Goal: Task Accomplishment & Management: Manage account settings

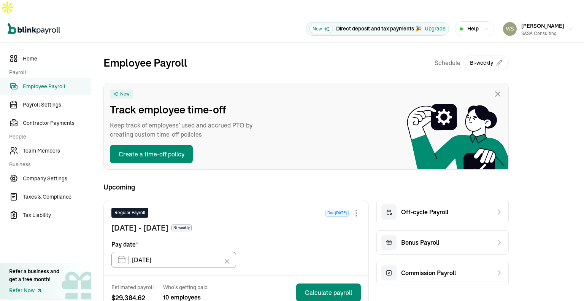
click at [56, 82] on span "Employee Payroll" at bounding box center [57, 86] width 68 height 8
click at [56, 101] on span "Payroll Settings" at bounding box center [57, 105] width 68 height 8
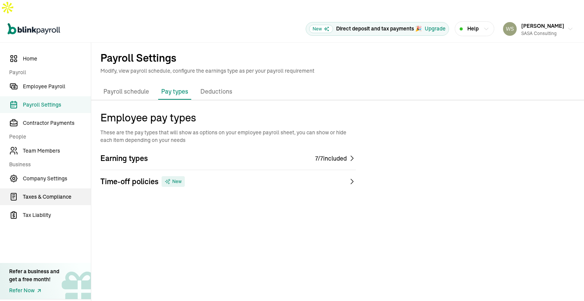
click at [54, 193] on span "Taxes & Compliance" at bounding box center [57, 197] width 68 height 8
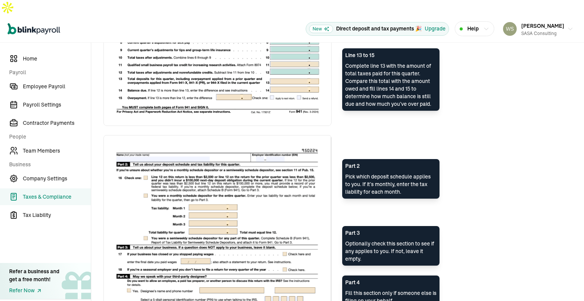
scroll to position [584, 0]
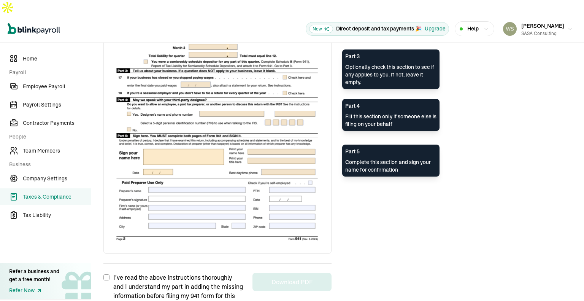
click at [108, 274] on input "I’ve read the above instructions thoroughly and I understand my part in adding …" at bounding box center [106, 277] width 6 height 6
checkbox input "true"
click at [286, 272] on button "Download PDF" at bounding box center [291, 281] width 79 height 18
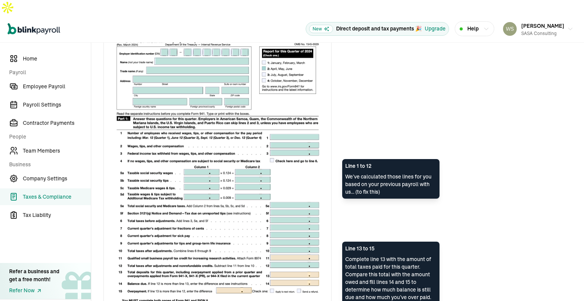
scroll to position [0, 0]
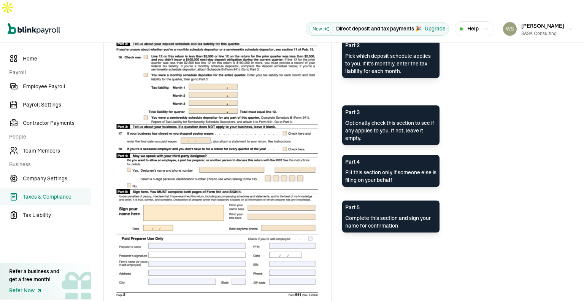
scroll to position [584, 0]
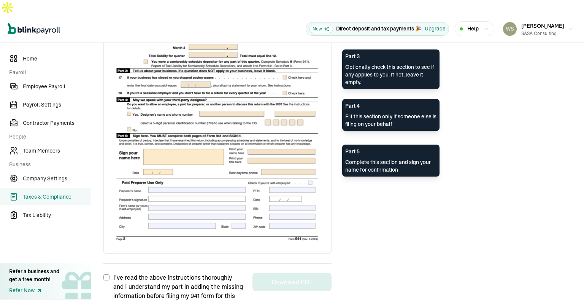
click at [108, 274] on input "I’ve read the above instructions thoroughly and I understand my part in adding …" at bounding box center [106, 277] width 6 height 6
checkbox input "true"
click at [295, 272] on button "Download PDF" at bounding box center [291, 281] width 79 height 18
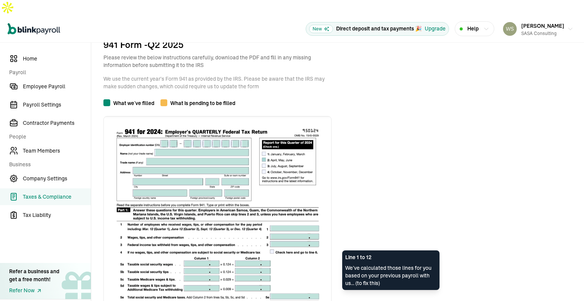
scroll to position [0, 0]
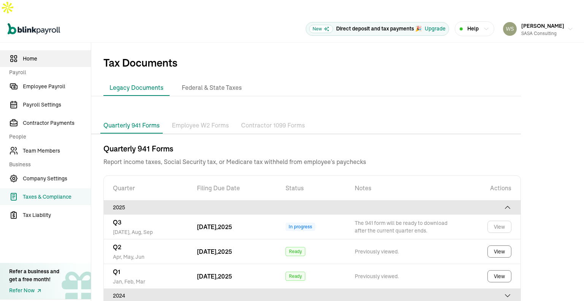
click at [18, 50] on link "Home" at bounding box center [45, 58] width 91 height 17
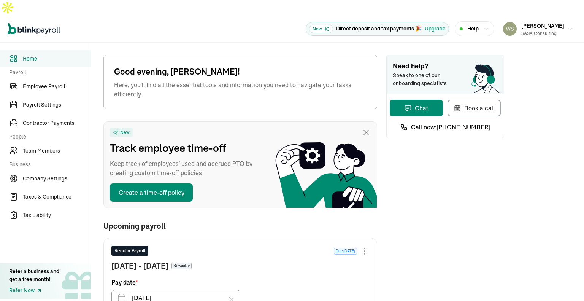
type input "[DATE]"
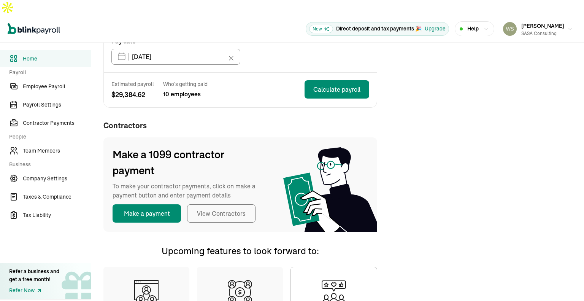
scroll to position [358, 0]
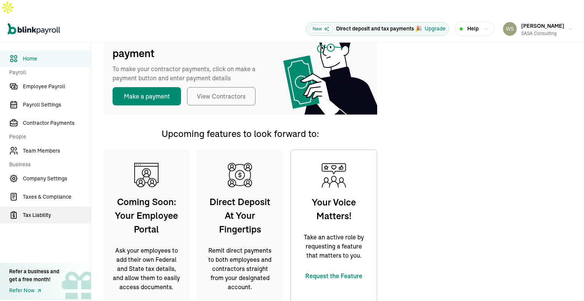
click at [41, 211] on span "Tax Liability" at bounding box center [57, 215] width 68 height 8
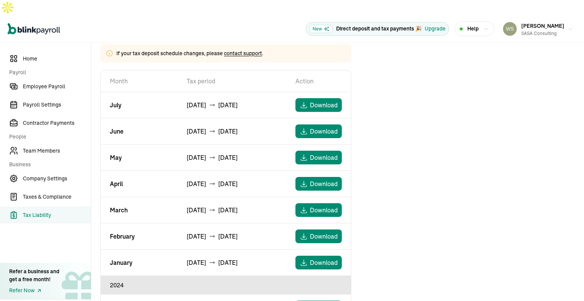
scroll to position [51, 0]
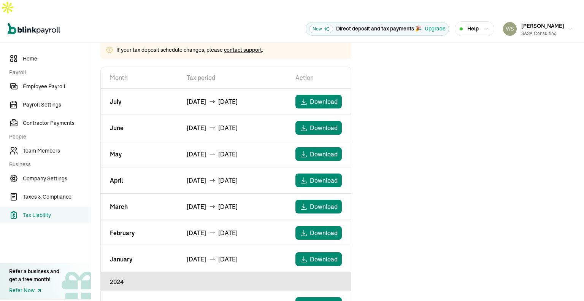
click at [57, 172] on nav "Home Payroll Employee Payroll Payroll Settings Contractor Payments People Team …" at bounding box center [45, 179] width 91 height 273
click at [57, 170] on link "Company Settings" at bounding box center [45, 178] width 91 height 17
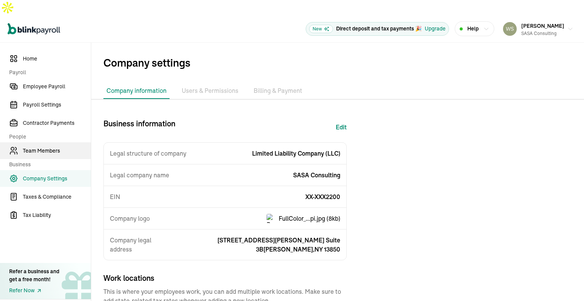
click at [52, 147] on span "Team Members" at bounding box center [57, 151] width 68 height 8
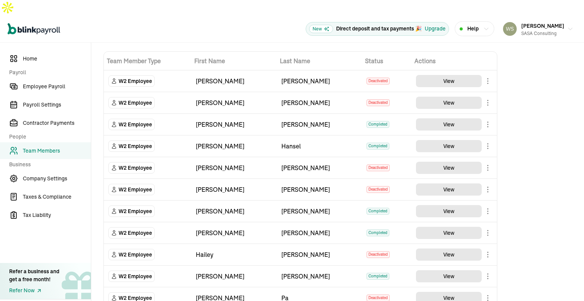
scroll to position [1, 0]
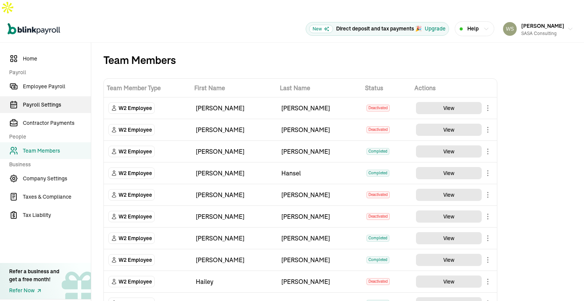
click at [52, 101] on span "Payroll Settings" at bounding box center [57, 105] width 68 height 8
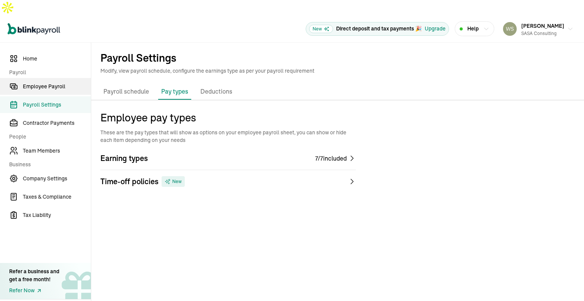
click at [60, 82] on span "Employee Payroll" at bounding box center [57, 86] width 68 height 8
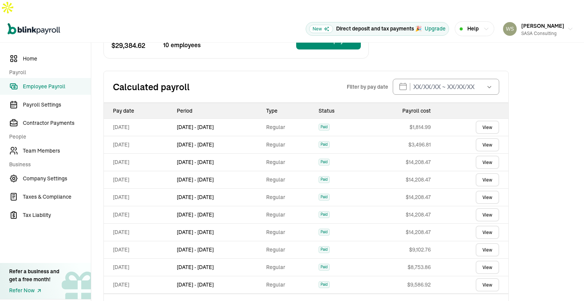
scroll to position [258, 0]
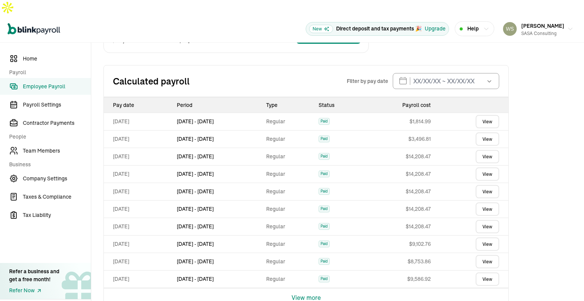
click at [491, 77] on icon "button" at bounding box center [489, 81] width 8 height 8
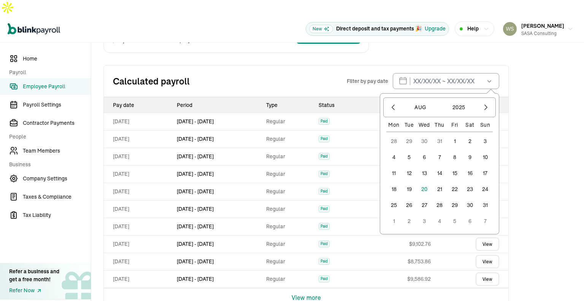
click at [521, 68] on div "Employee Payroll Schedule Bi-weekly New Track employee time-off Keep track of e…" at bounding box center [337, 52] width 492 height 534
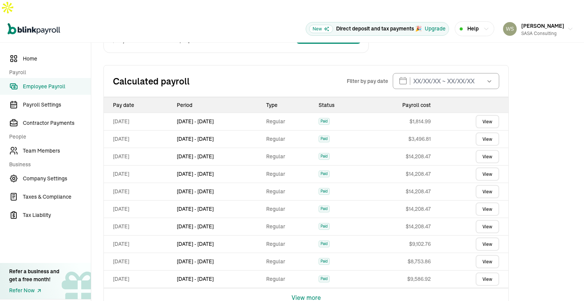
click at [128, 97] on th "Pay date" at bounding box center [139, 104] width 70 height 15
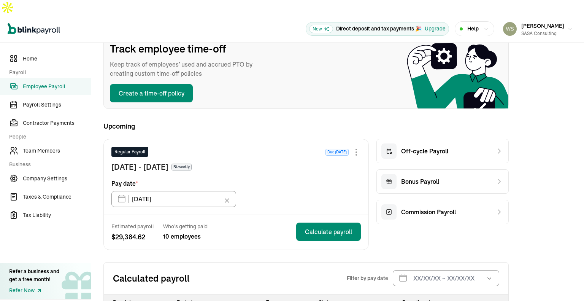
scroll to position [0, 0]
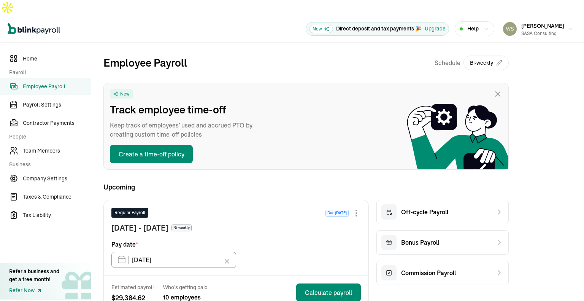
click at [52, 147] on span "Team Members" at bounding box center [57, 151] width 68 height 8
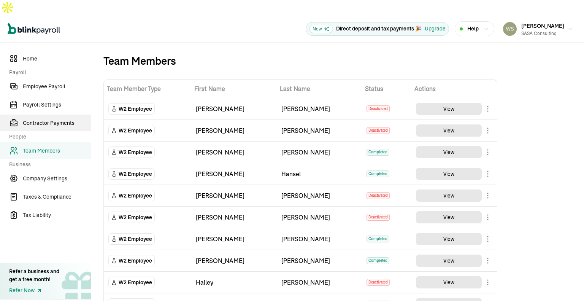
click at [57, 119] on span "Contractor Payments" at bounding box center [57, 123] width 68 height 8
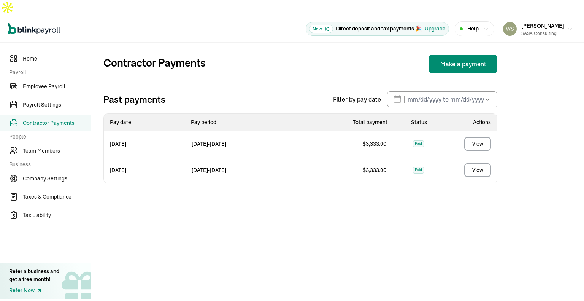
click at [357, 222] on main "Contractor Payments Make a payment Past payments Filter by pay date [DATE] Mon …" at bounding box center [337, 179] width 492 height 273
click at [466, 55] on button "Make a payment" at bounding box center [463, 64] width 68 height 18
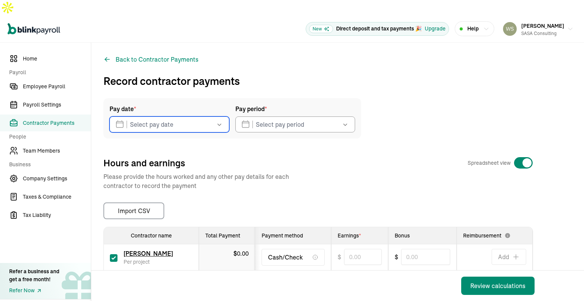
click at [196, 116] on input "text" at bounding box center [169, 124] width 120 height 16
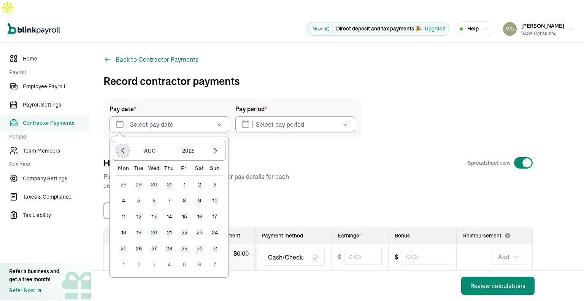
click at [124, 147] on icon "button" at bounding box center [123, 151] width 8 height 8
click at [216, 147] on icon "button" at bounding box center [216, 151] width 8 height 8
click at [184, 193] on button "11" at bounding box center [184, 200] width 15 height 15
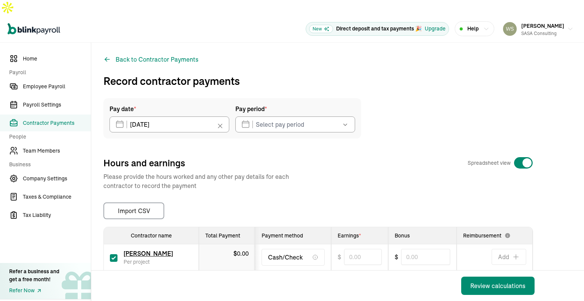
click at [269, 118] on div "Pay date * [DATE] [DATE] Mon Tue Wed Thu Fri Sat Sun 28 29 30 31 1 2 3 4 5 6 7 …" at bounding box center [232, 118] width 258 height 40
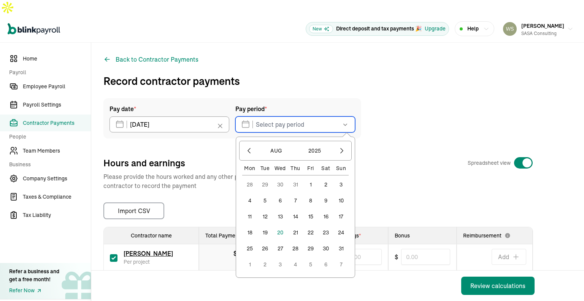
click at [270, 116] on input "text" at bounding box center [295, 124] width 120 height 16
click at [248, 147] on icon "button" at bounding box center [249, 151] width 8 height 8
click at [251, 147] on icon "button" at bounding box center [249, 151] width 8 height 8
click at [248, 241] on button "23" at bounding box center [249, 248] width 15 height 15
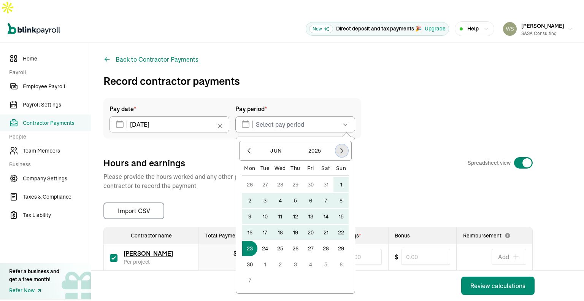
click at [344, 147] on icon "button" at bounding box center [342, 151] width 8 height 8
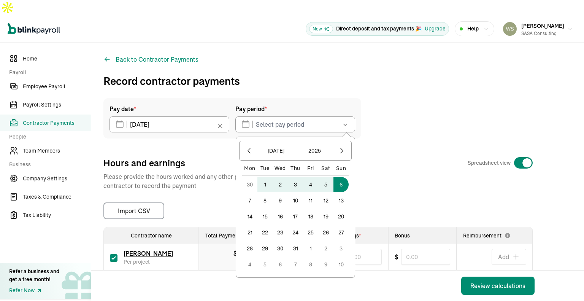
click at [343, 177] on button "6" at bounding box center [340, 184] width 15 height 15
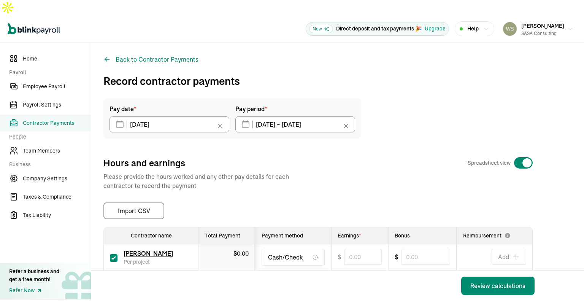
type input "[DATE] ~ [DATE]"
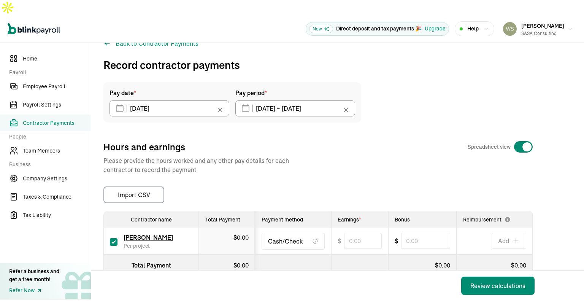
scroll to position [30, 0]
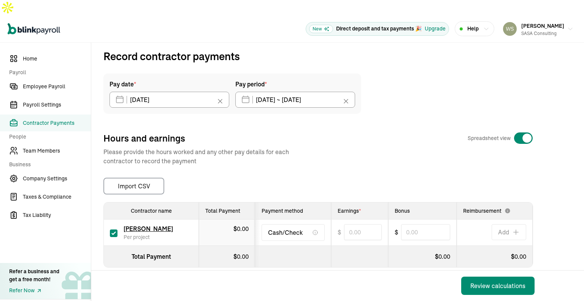
click at [290, 228] on span "Cash/Check" at bounding box center [285, 232] width 35 height 9
click at [358, 224] on input "text" at bounding box center [363, 232] width 38 height 16
type input "3,333.00"
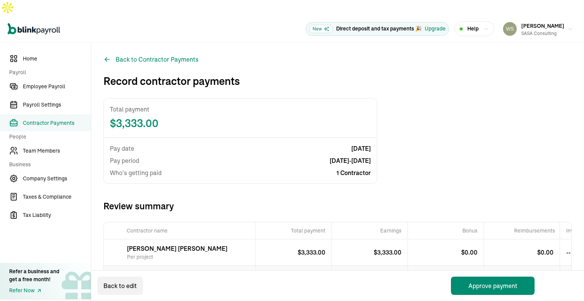
scroll to position [27, 0]
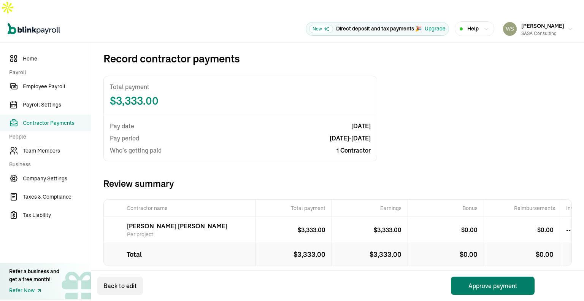
click at [494, 282] on button "Approve payment" at bounding box center [493, 285] width 84 height 18
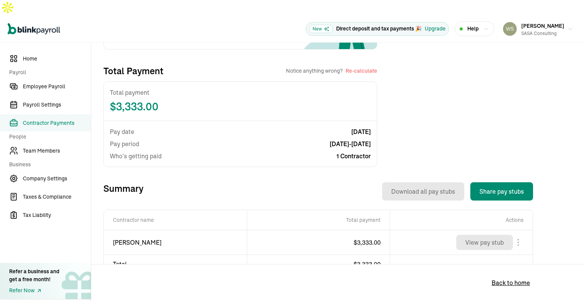
scroll to position [150, 0]
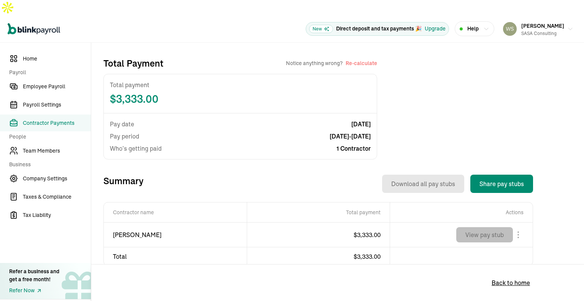
click at [488, 227] on button "View pay stub" at bounding box center [484, 234] width 57 height 15
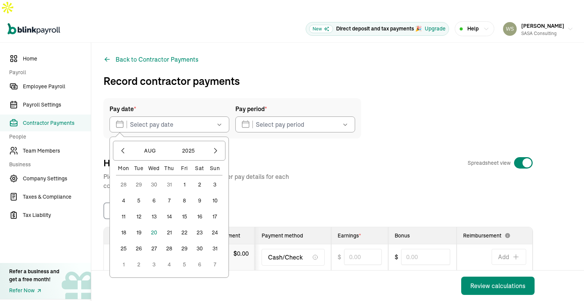
drag, startPoint x: 187, startPoint y: 113, endPoint x: 220, endPoint y: 110, distance: 33.9
click at [220, 120] on icon "button" at bounding box center [219, 124] width 8 height 8
click at [119, 144] on button "button" at bounding box center [122, 150] width 13 height 13
click at [185, 225] on button "25" at bounding box center [184, 232] width 15 height 15
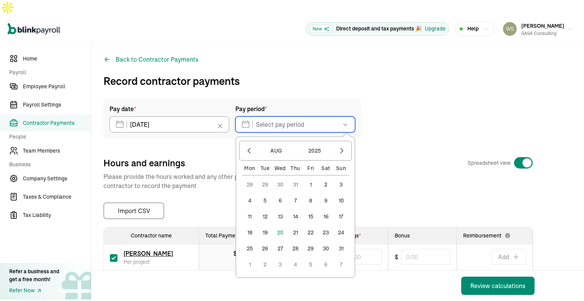
click at [290, 116] on input "text" at bounding box center [295, 124] width 120 height 16
click at [247, 147] on icon "button" at bounding box center [249, 151] width 8 height 8
click at [250, 193] on button "7" at bounding box center [249, 200] width 15 height 15
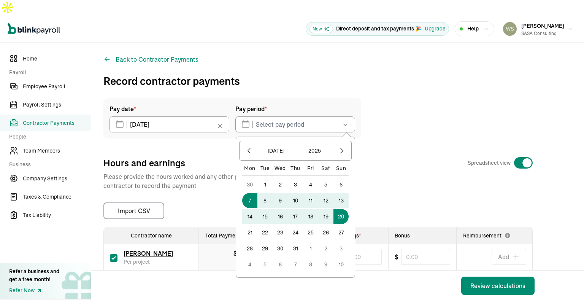
click at [340, 209] on button "20" at bounding box center [340, 216] width 15 height 15
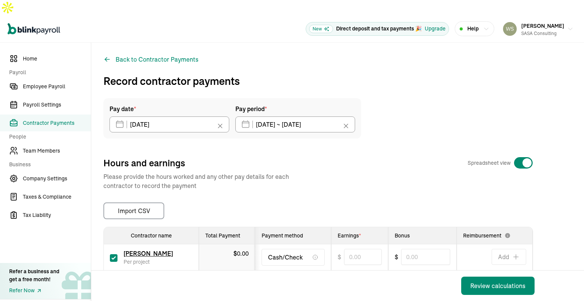
type input "[DATE] ~ [DATE]"
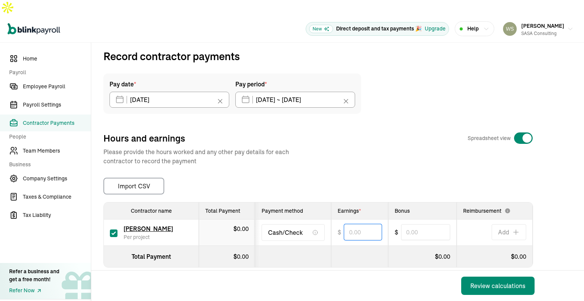
click at [369, 224] on input "text" at bounding box center [363, 232] width 38 height 16
type input "3,333.00"
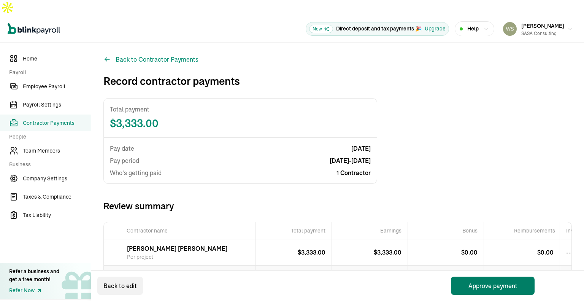
click at [499, 288] on button "Approve payment" at bounding box center [493, 285] width 84 height 18
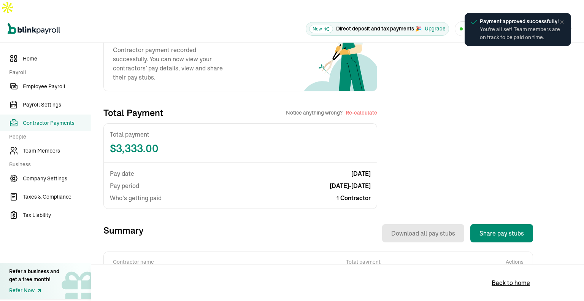
scroll to position [150, 0]
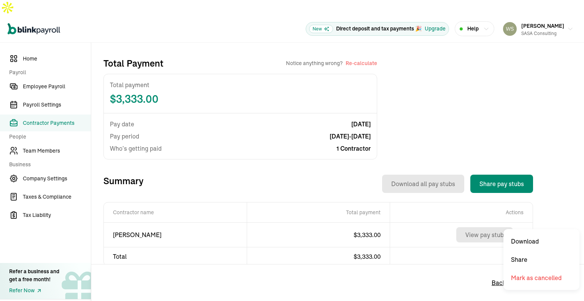
click at [521, 219] on body "Open main menu New Direct deposit and tax payments 🎉 Upgrade Help [PERSON_NAME]…" at bounding box center [292, 158] width 584 height 316
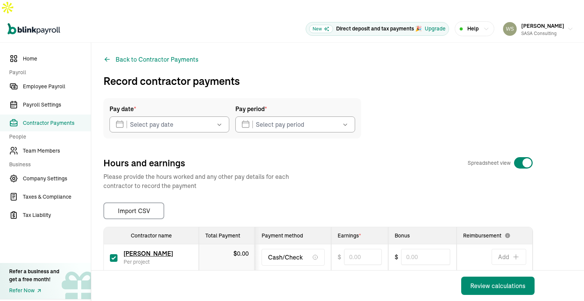
click at [212, 116] on button "button" at bounding box center [218, 124] width 21 height 16
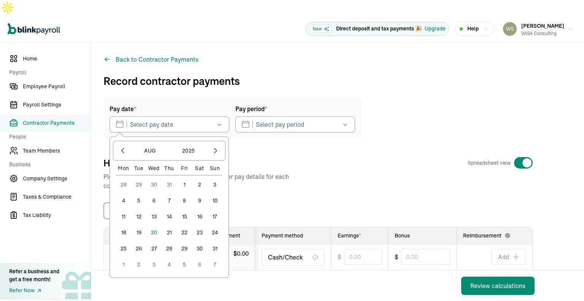
click at [183, 193] on button "8" at bounding box center [184, 200] width 15 height 15
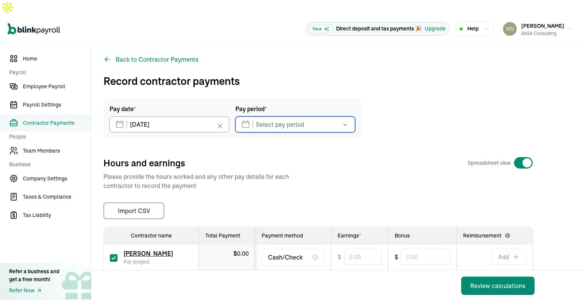
click at [277, 116] on input "text" at bounding box center [295, 124] width 120 height 16
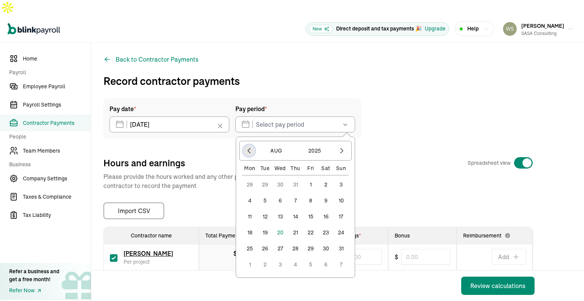
click at [250, 147] on icon "button" at bounding box center [249, 151] width 8 height 8
click at [250, 225] on button "21" at bounding box center [249, 232] width 15 height 15
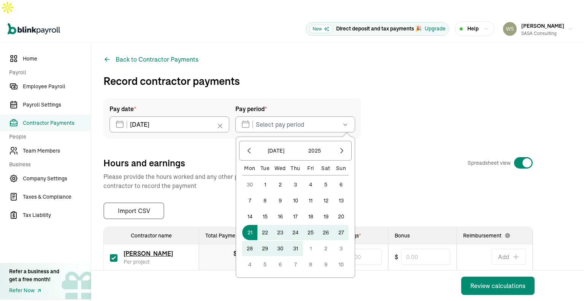
click at [342, 241] on button "3" at bounding box center [340, 248] width 15 height 15
type input "[DATE] ~ [DATE]"
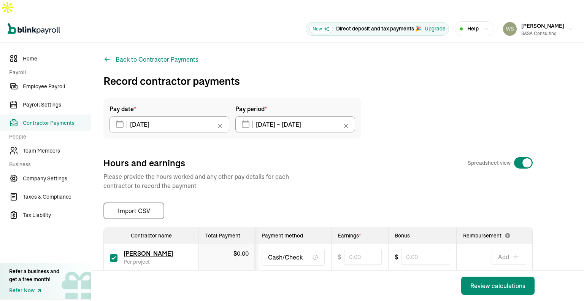
scroll to position [30, 0]
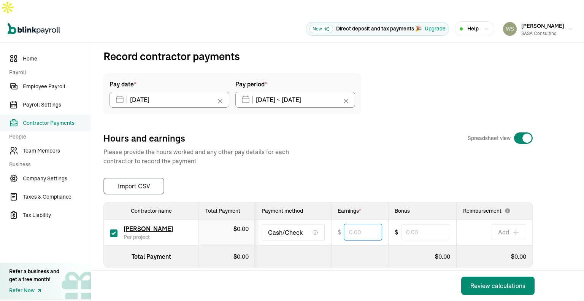
click at [367, 224] on input "text" at bounding box center [363, 232] width 38 height 16
type input "3,333.00"
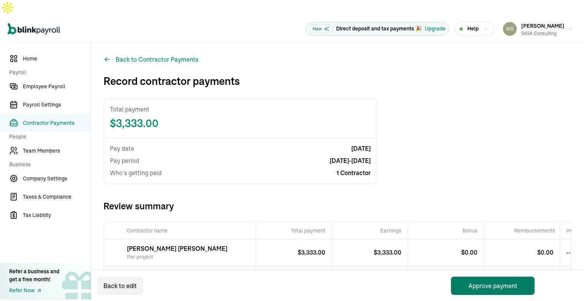
click at [497, 284] on button "Approve payment" at bounding box center [493, 285] width 84 height 18
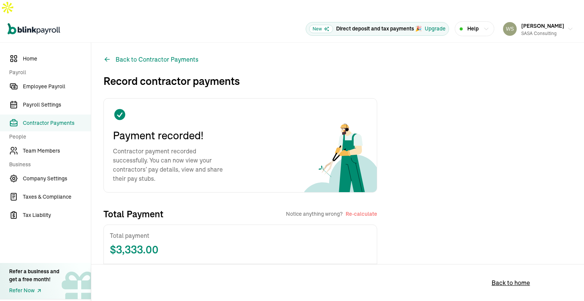
scroll to position [150, 0]
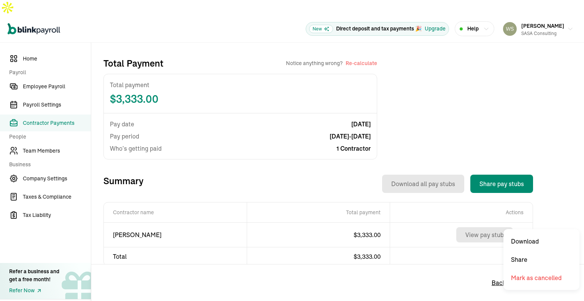
click at [518, 221] on body "Open main menu New Direct deposit and tax payments 🎉 Upgrade Help [PERSON_NAME]…" at bounding box center [292, 158] width 584 height 316
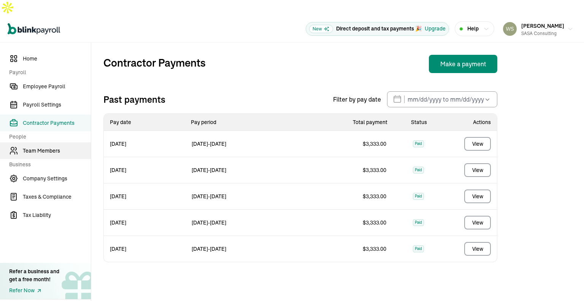
click at [53, 142] on link "Team Members" at bounding box center [45, 150] width 91 height 17
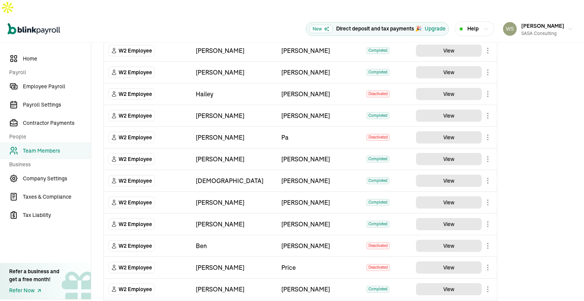
scroll to position [245, 0]
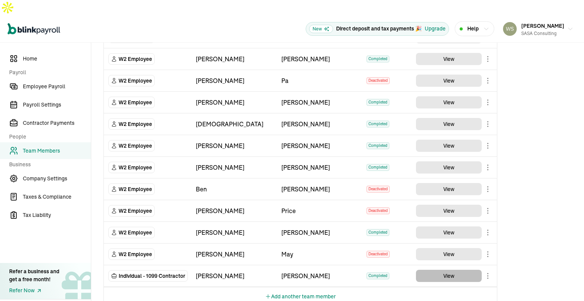
click at [449, 269] on button "View" at bounding box center [449, 275] width 66 height 12
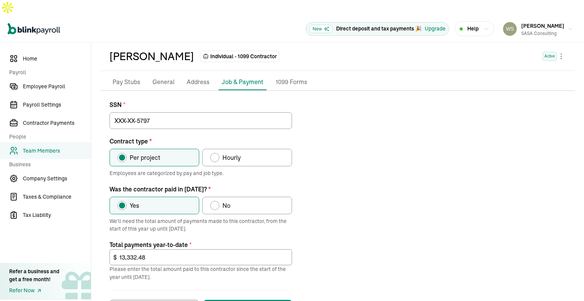
scroll to position [48, 0]
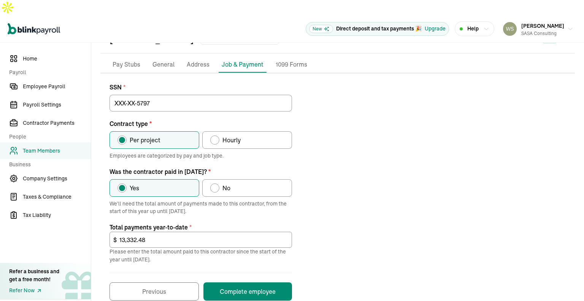
click at [130, 60] on p "Pay Stubs" at bounding box center [126, 65] width 28 height 10
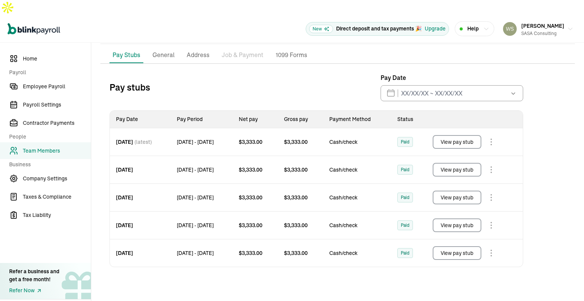
scroll to position [63, 0]
